Goal: Navigation & Orientation: Find specific page/section

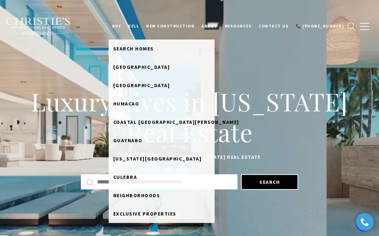
click at [125, 24] on link "BUY" at bounding box center [117, 26] width 16 height 18
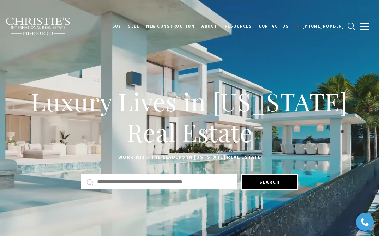
click at [125, 24] on link "BUY" at bounding box center [117, 26] width 16 height 18
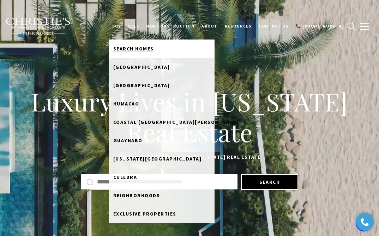
click at [144, 44] on link "Search Homes" at bounding box center [162, 49] width 106 height 18
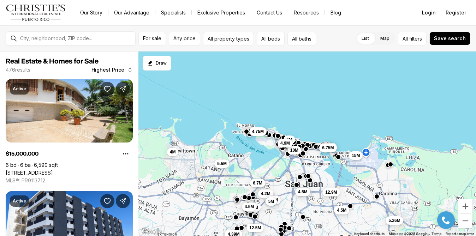
click at [35, 14] on img "Main navigation" at bounding box center [36, 12] width 60 height 17
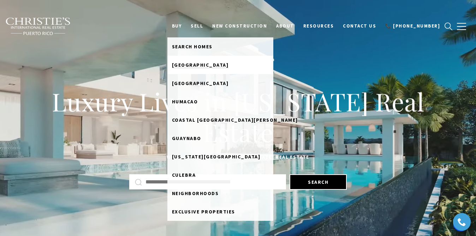
click at [207, 68] on link "[GEOGRAPHIC_DATA]" at bounding box center [220, 65] width 106 height 18
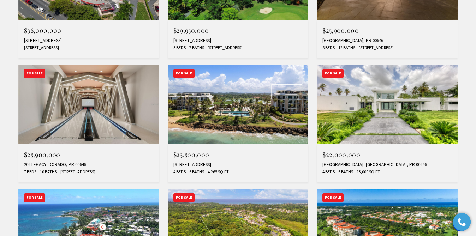
scroll to position [373, 0]
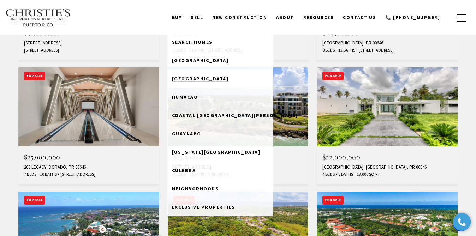
click at [207, 81] on span "[GEOGRAPHIC_DATA]" at bounding box center [200, 79] width 57 height 6
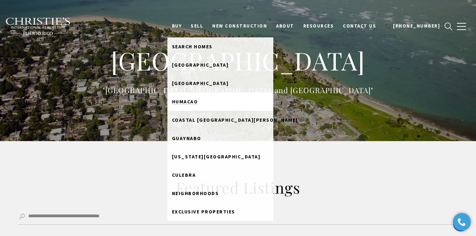
click at [198, 99] on span "Humacao" at bounding box center [185, 102] width 26 height 6
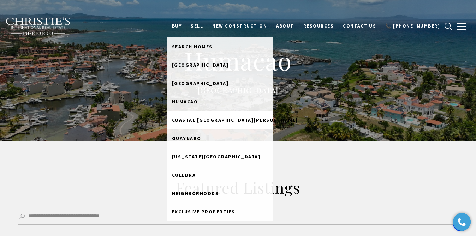
click at [210, 124] on link "Coastal [GEOGRAPHIC_DATA][PERSON_NAME]" at bounding box center [220, 120] width 106 height 18
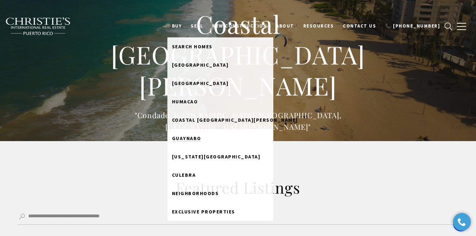
click at [208, 132] on link "Guaynabo" at bounding box center [220, 138] width 106 height 18
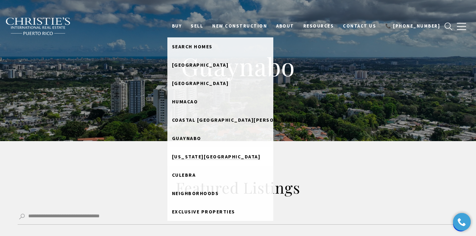
click at [216, 158] on span "[US_STATE][GEOGRAPHIC_DATA]" at bounding box center [216, 157] width 89 height 6
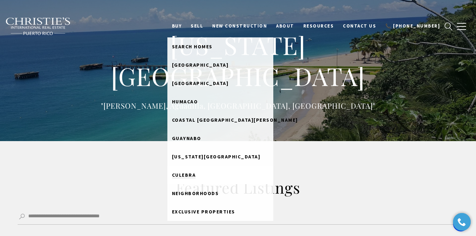
click at [196, 174] on span "Culebra" at bounding box center [184, 175] width 24 height 6
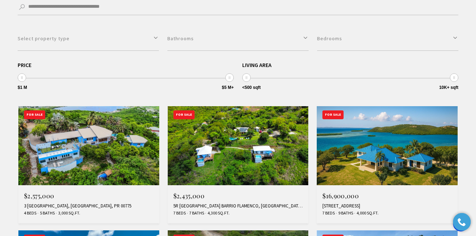
scroll to position [210, 0]
